Goal: Use online tool/utility: Utilize a website feature to perform a specific function

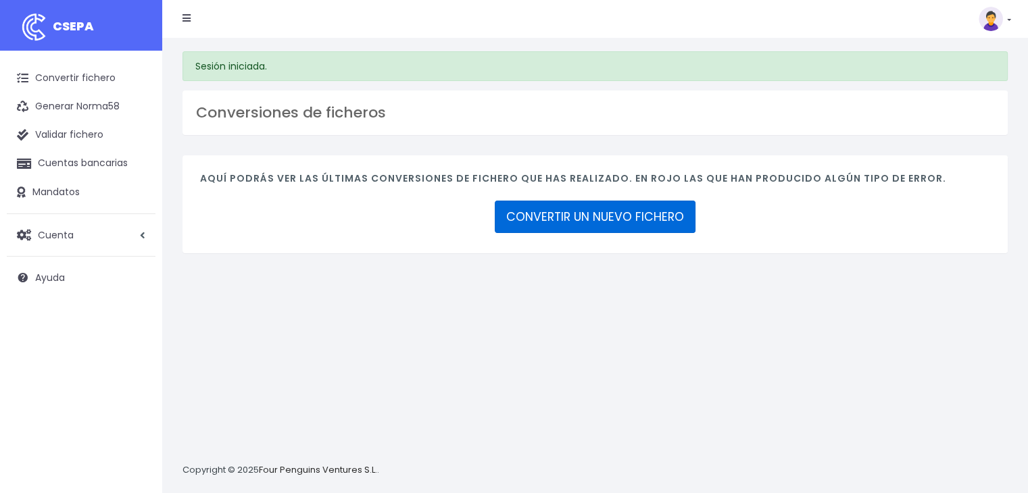
click at [601, 218] on link "CONVERTIR UN NUEVO FICHERO" at bounding box center [595, 217] width 201 height 32
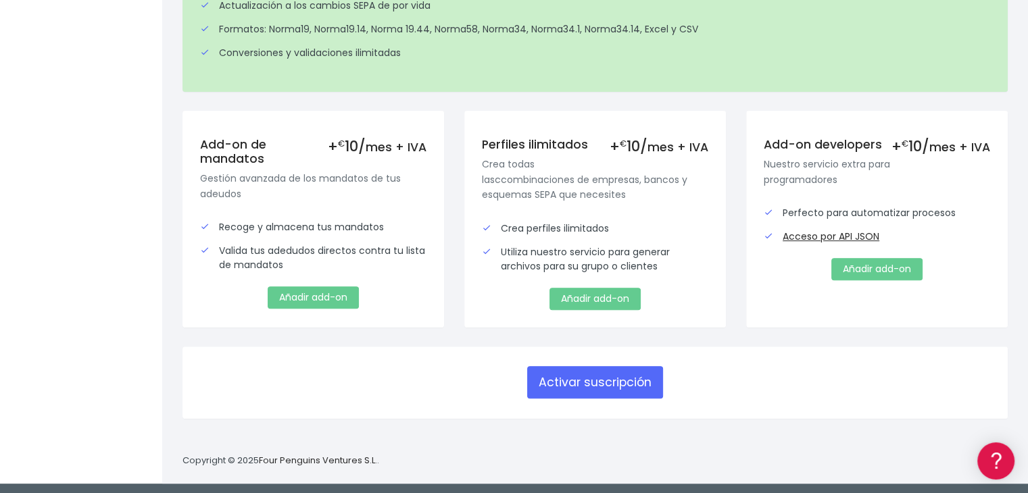
scroll to position [418, 0]
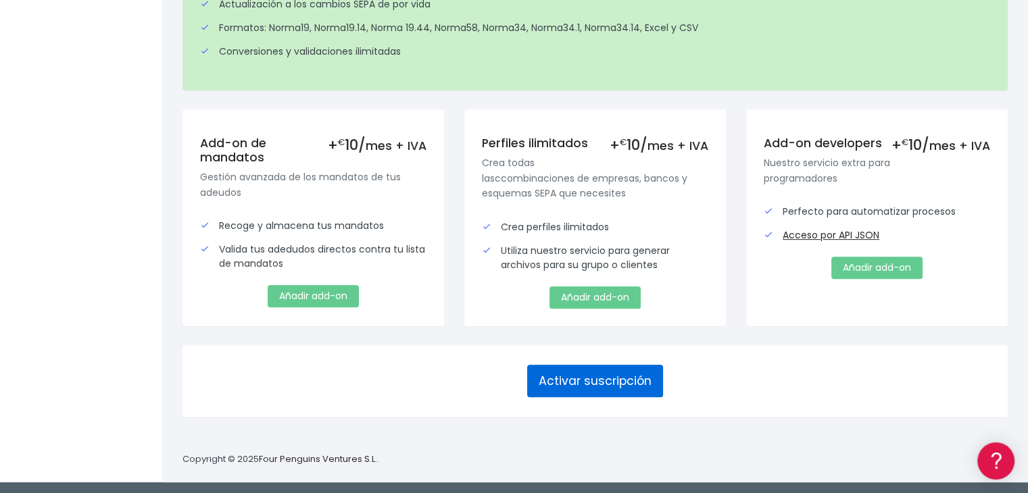
click at [567, 381] on button "Activar suscripción" at bounding box center [595, 381] width 136 height 32
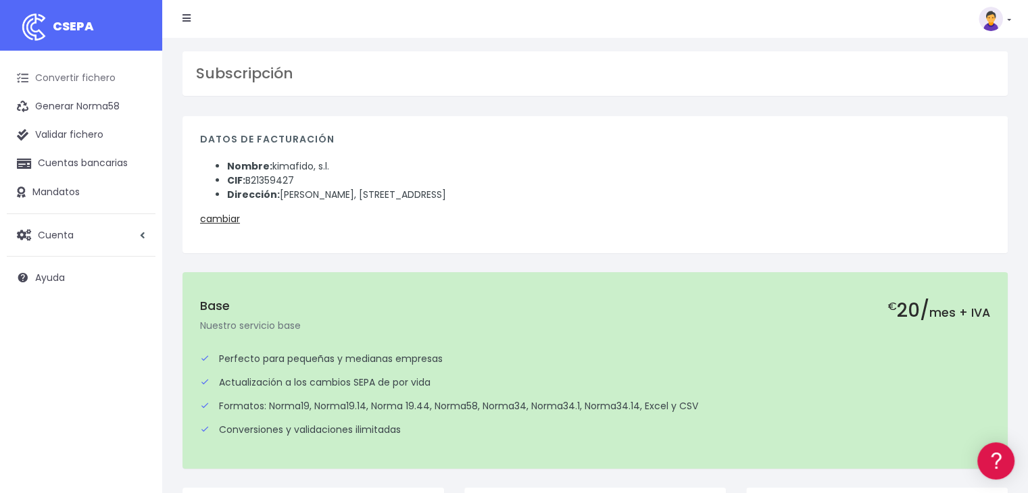
click at [84, 72] on link "Convertir fichero" at bounding box center [81, 78] width 149 height 28
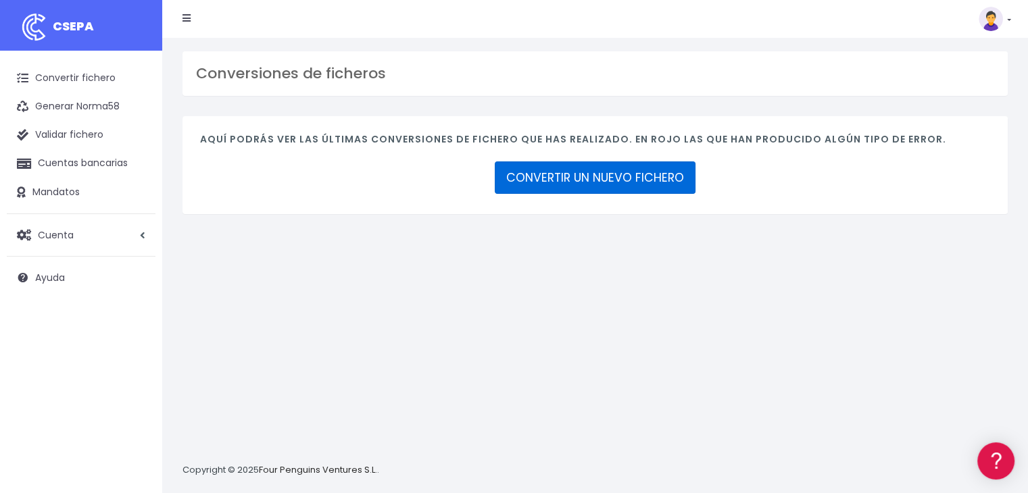
click at [560, 185] on link "CONVERTIR UN NUEVO FICHERO" at bounding box center [595, 178] width 201 height 32
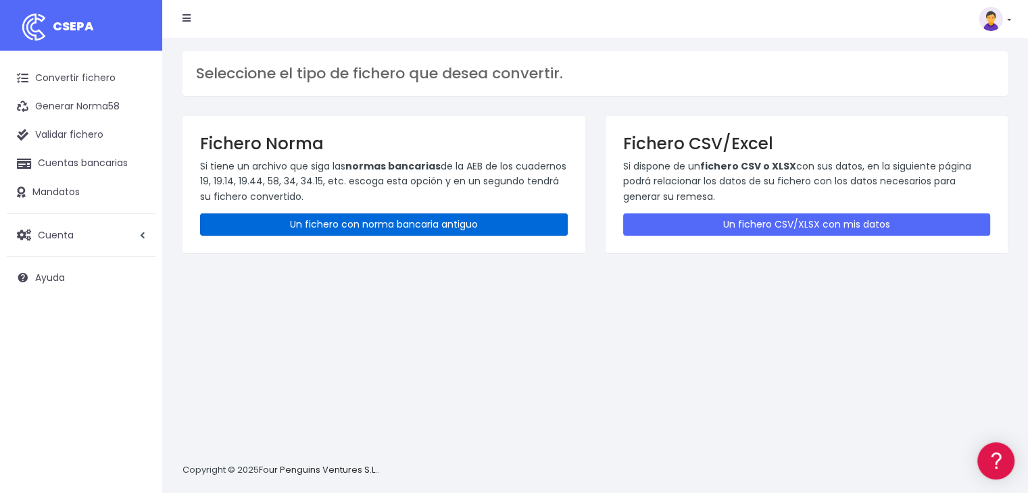
click at [391, 228] on link "Un fichero con norma bancaria antiguo" at bounding box center [384, 225] width 368 height 22
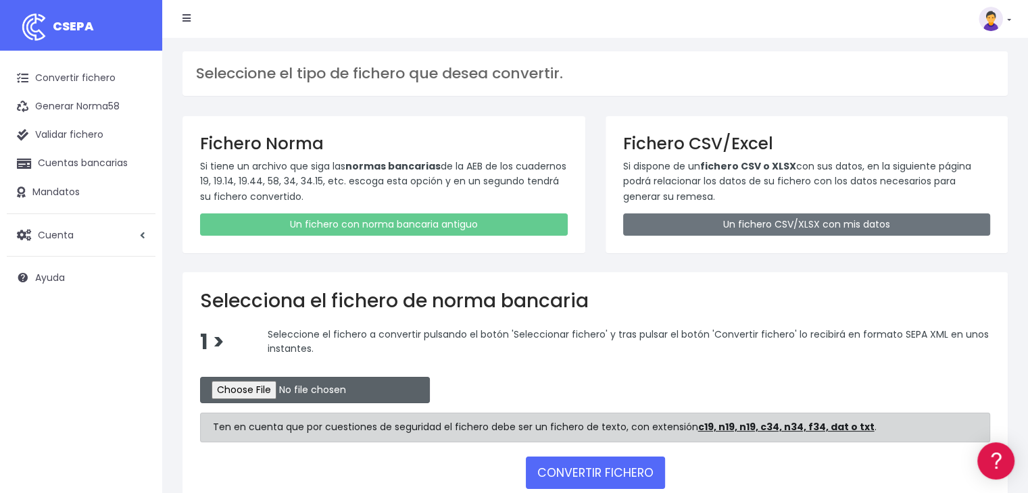
click at [289, 392] on input "file" at bounding box center [315, 390] width 230 height 26
type input "C:\fakepath\Recibos Septbre 25"
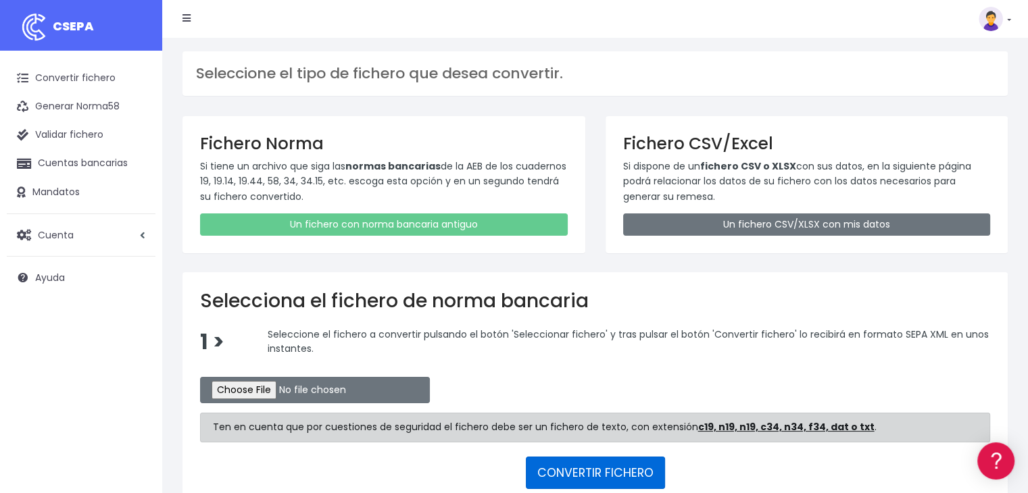
click at [616, 472] on button "CONVERTIR FICHERO" at bounding box center [595, 473] width 139 height 32
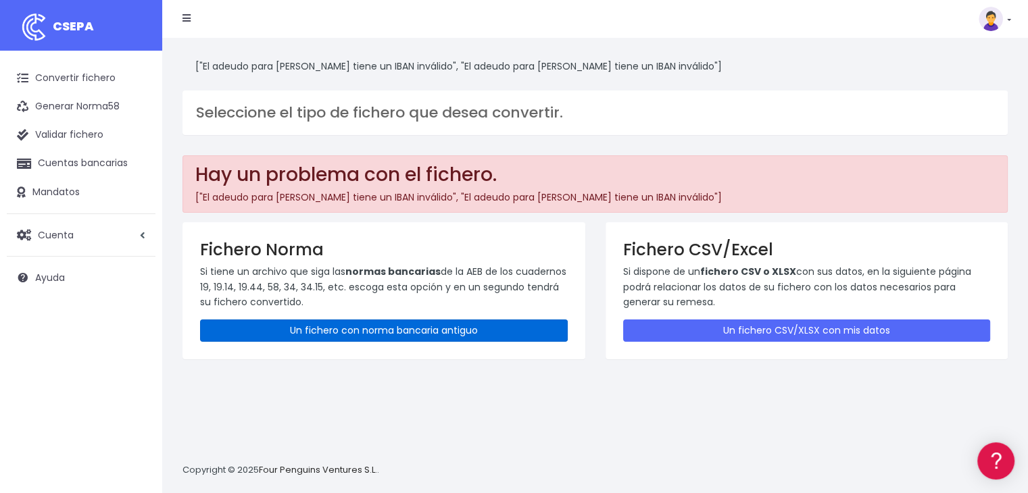
click at [387, 333] on link "Un fichero con norma bancaria antiguo" at bounding box center [384, 331] width 368 height 22
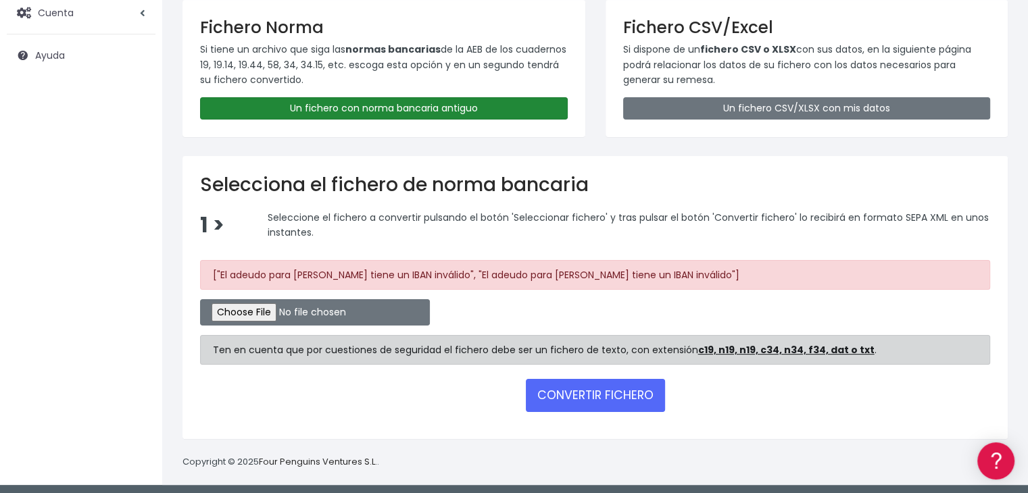
scroll to position [224, 0]
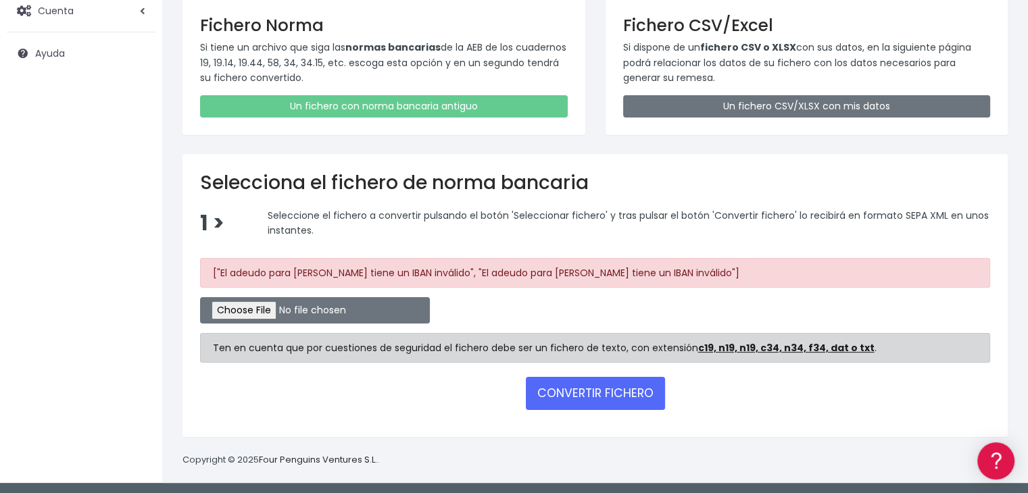
click at [483, 399] on div "CONVERTIR FICHERO" at bounding box center [595, 393] width 790 height 32
